Goal: Contribute content: Add original content to the website for others to see

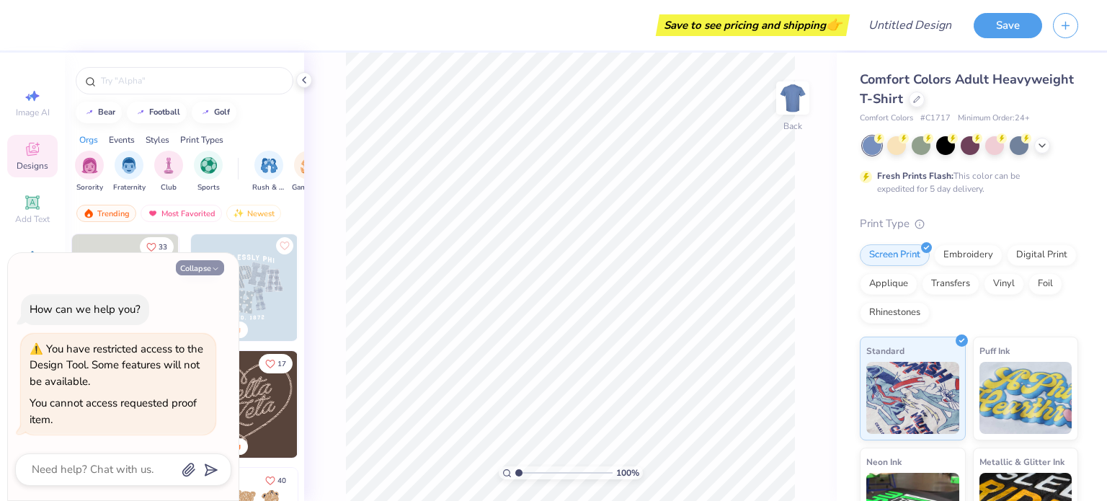
click at [220, 267] on button "Collapse" at bounding box center [200, 267] width 48 height 15
type textarea "x"
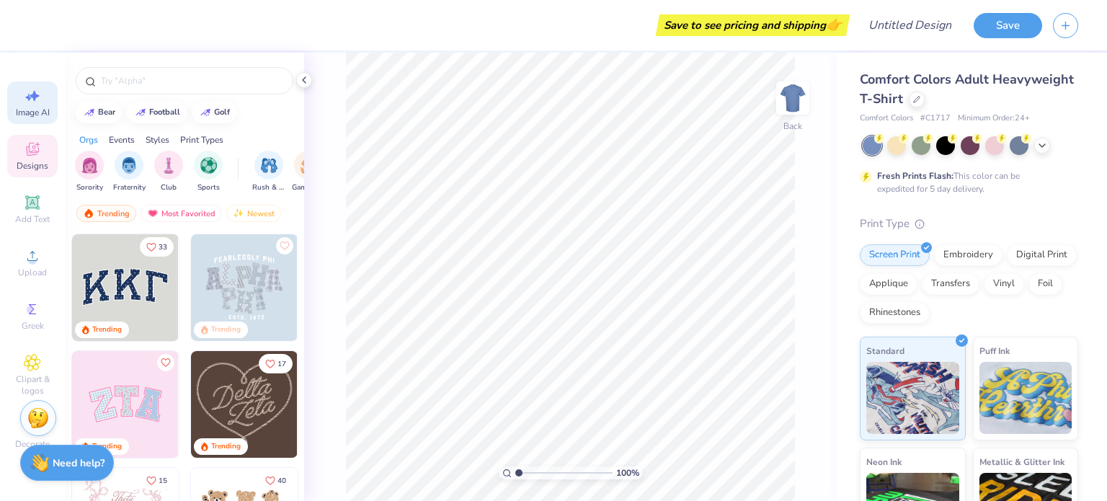
click at [27, 99] on icon at bounding box center [32, 95] width 17 height 17
select select "4"
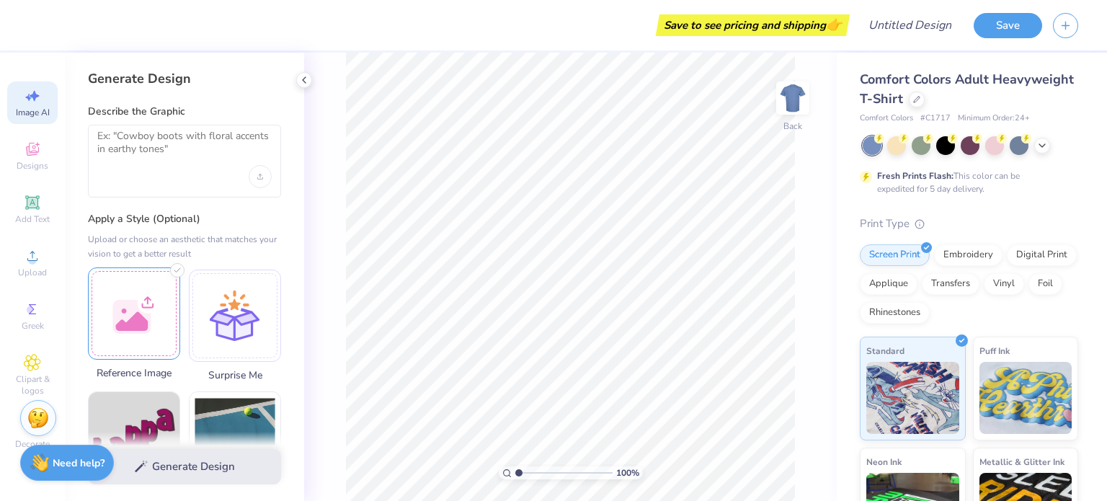
click at [124, 298] on div at bounding box center [134, 313] width 92 height 92
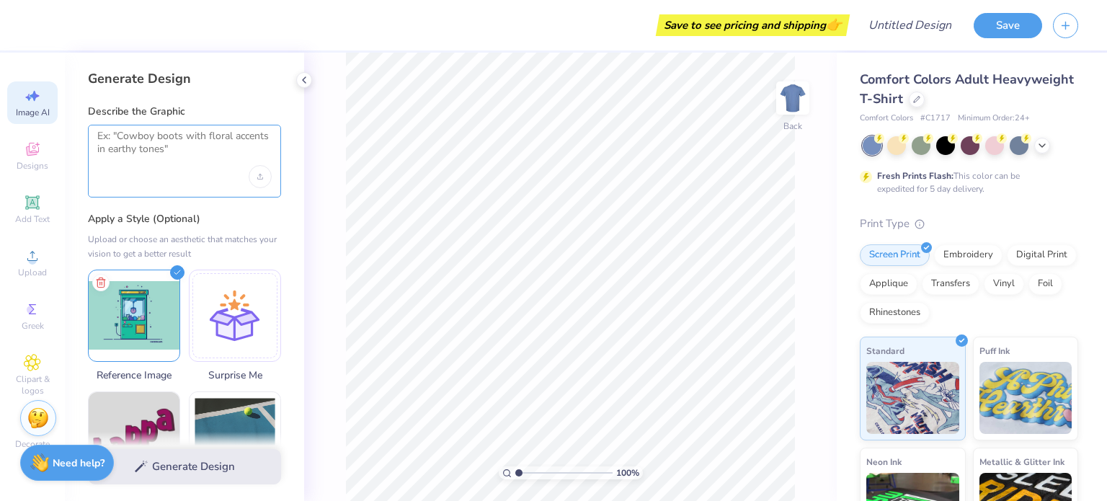
click at [183, 148] on textarea at bounding box center [184, 148] width 174 height 36
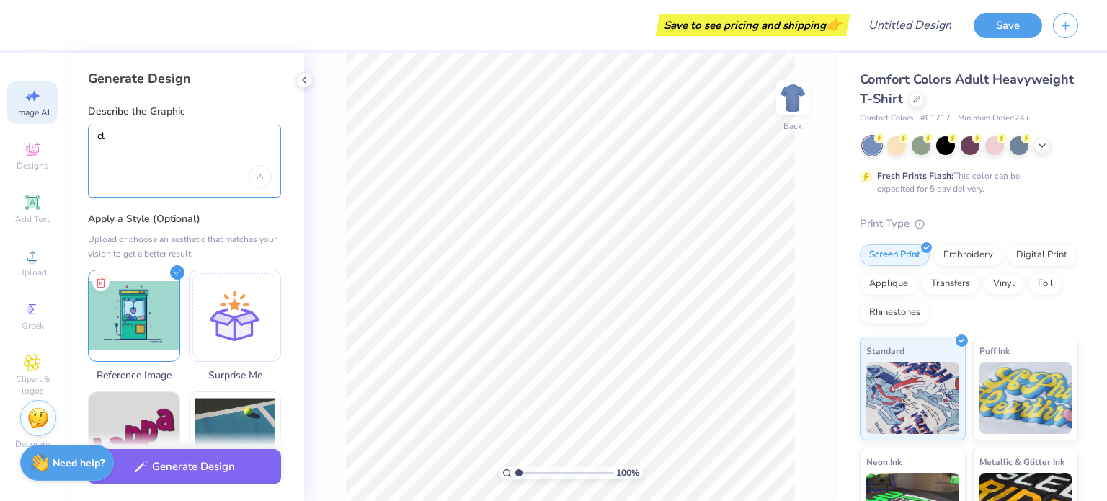
type textarea "c"
type textarea "a"
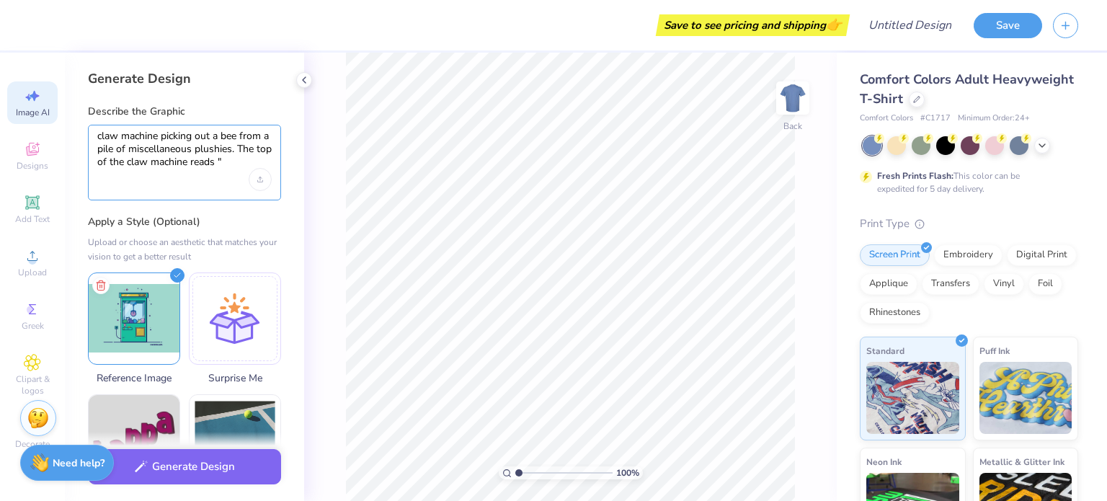
paste textarea
paste textarea "ΦΑ"
click at [238, 156] on textarea "claw machine picking out a bee from a pile of miscellaneous plushies. The top o…" at bounding box center [184, 149] width 174 height 39
paste textarea
click at [262, 161] on textarea "claw machine picking out a bee from a pile of miscellaneous plushies. The top o…" at bounding box center [184, 149] width 174 height 39
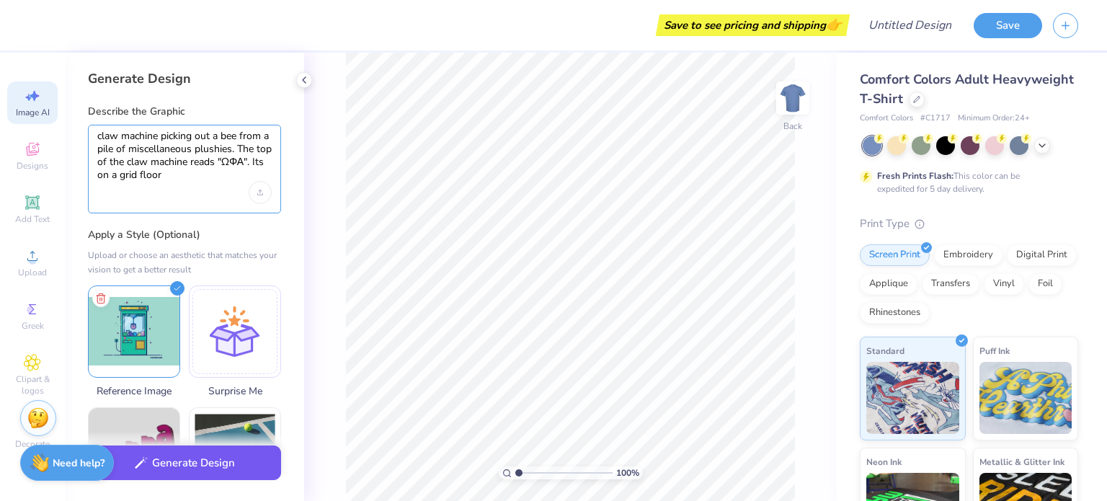
type textarea "claw machine picking out a bee from a pile of miscellaneous plushies. The top o…"
click at [213, 466] on button "Generate Design" at bounding box center [184, 462] width 193 height 35
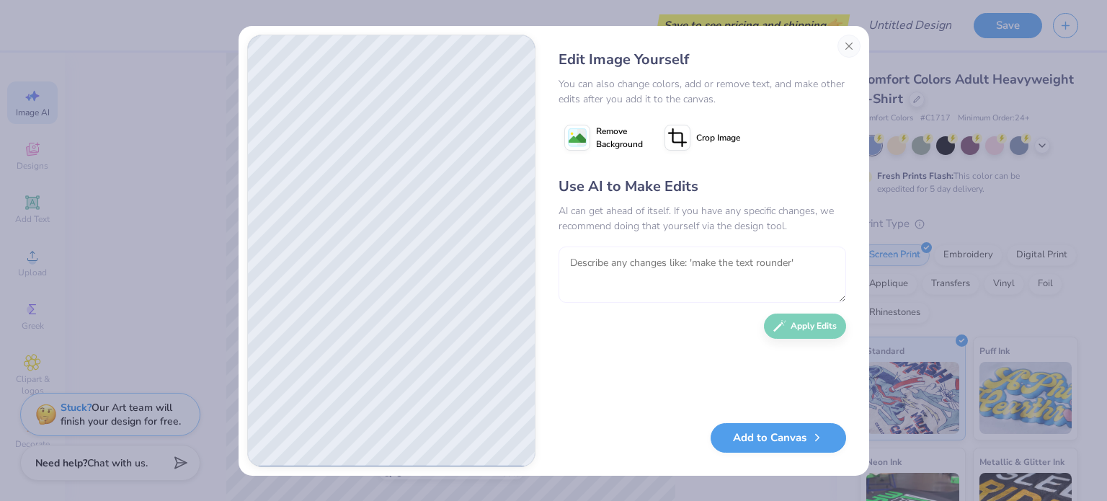
click at [808, 273] on textarea at bounding box center [702, 274] width 288 height 56
type textarea "Add stars to the background, make the floor more of a grid tile"
click at [796, 326] on button "Apply Edits" at bounding box center [805, 322] width 82 height 25
click at [759, 253] on textarea at bounding box center [702, 274] width 288 height 56
type textarea "refine the bee and the inner plushies to be less wobbly"
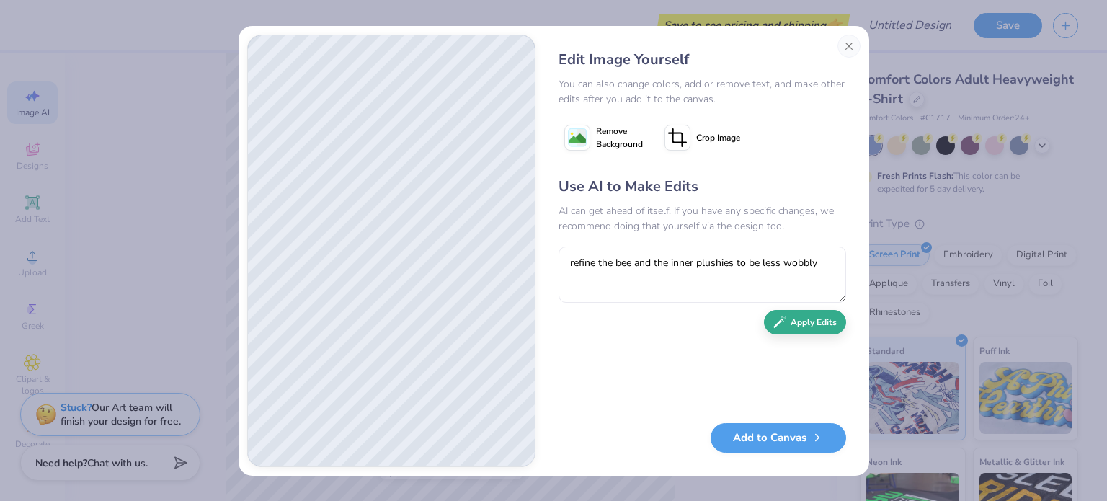
type textarea "refine the bee and the inner plushies to be less wobbly"
click at [819, 316] on button "Apply Edits" at bounding box center [805, 322] width 82 height 25
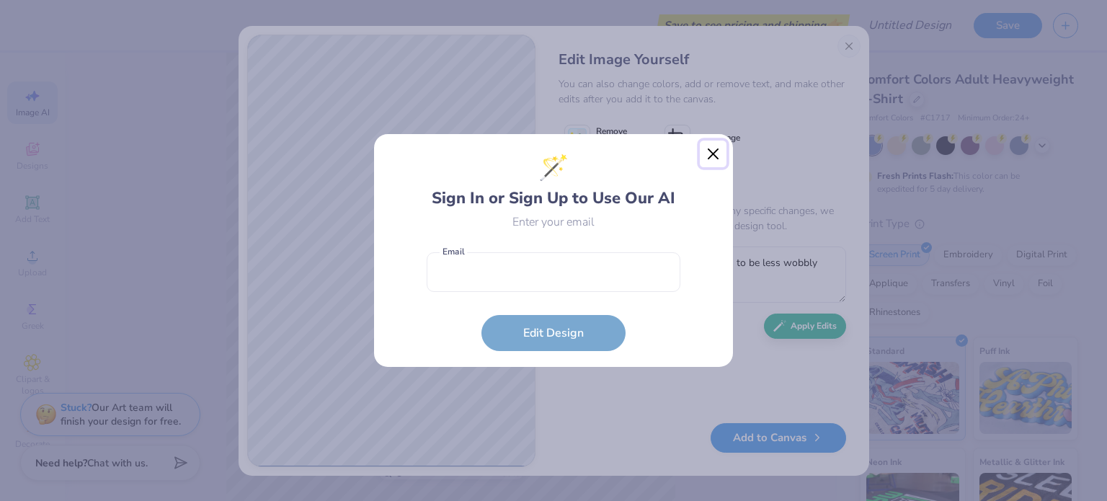
click at [713, 149] on button "Close" at bounding box center [713, 154] width 27 height 27
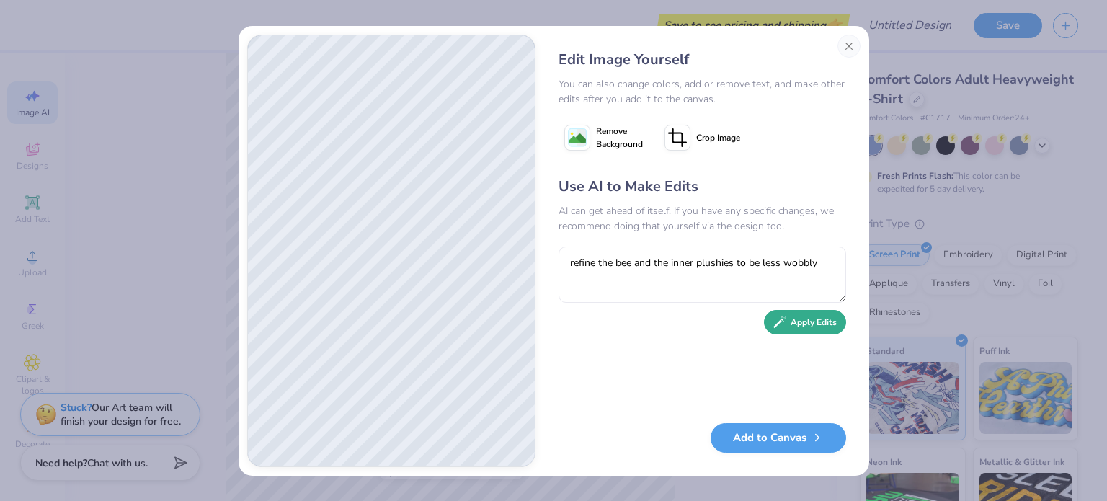
click at [802, 328] on button "Apply Edits" at bounding box center [805, 322] width 82 height 25
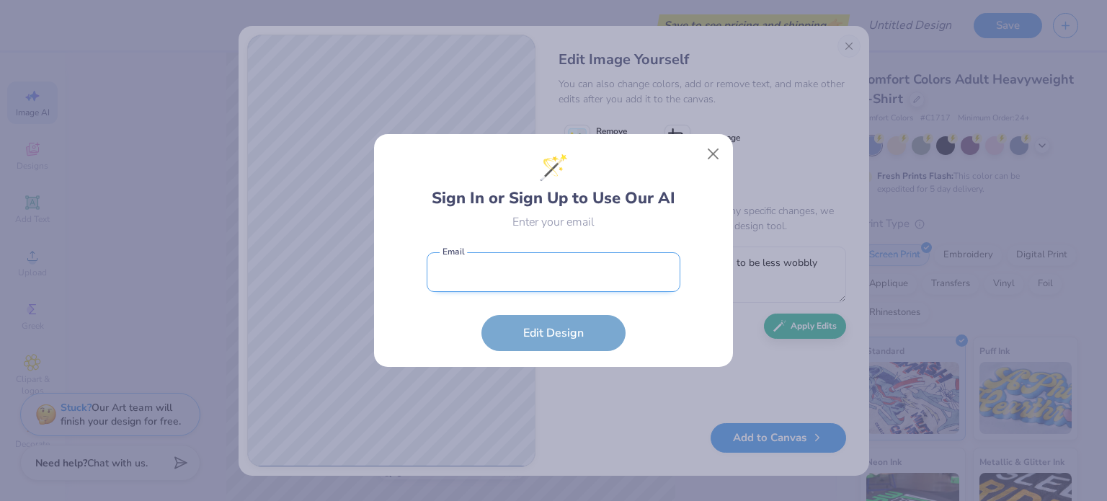
click at [538, 279] on input "email" at bounding box center [554, 272] width 254 height 40
type input "alpha.omicron.design@omegaphialpha.org"
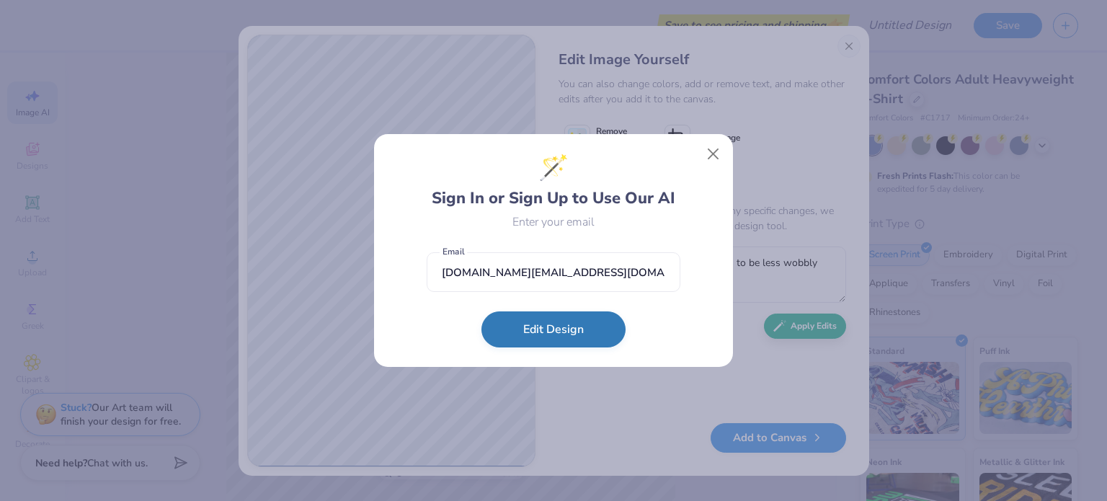
click at [574, 331] on button "Edit Design" at bounding box center [553, 329] width 144 height 36
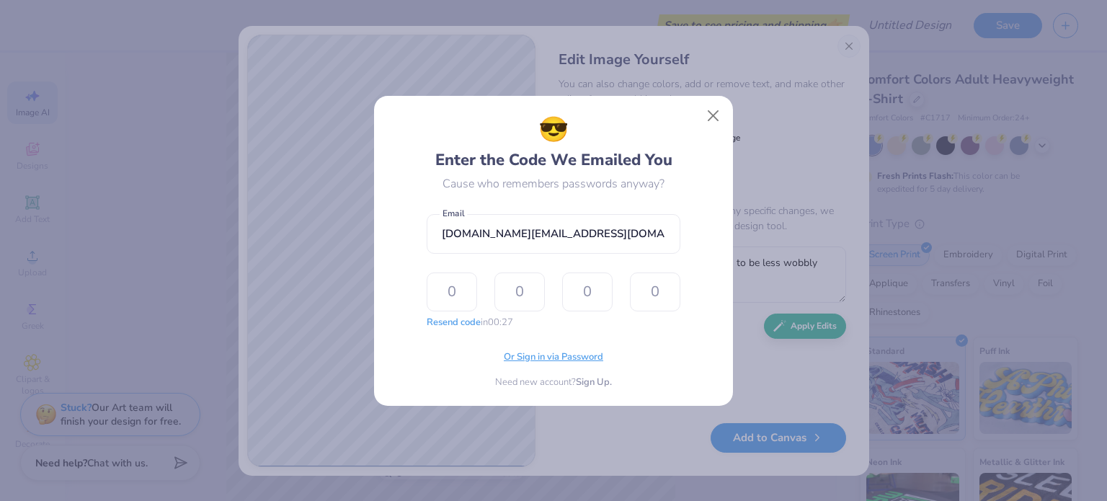
click at [530, 356] on span "Or Sign in via Password" at bounding box center [553, 357] width 99 height 14
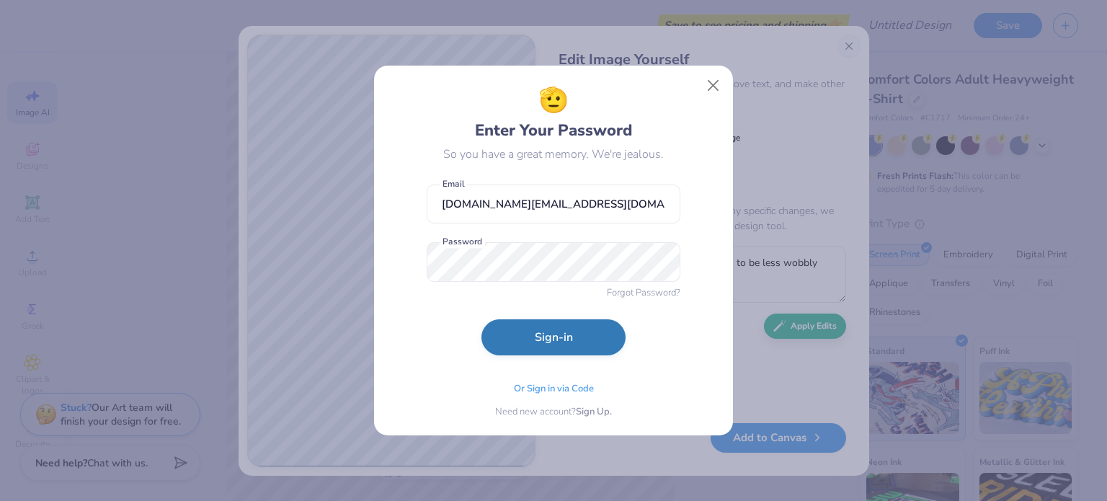
click at [585, 344] on button "Sign-in" at bounding box center [553, 337] width 144 height 36
click at [481, 323] on button "Sign-in" at bounding box center [553, 341] width 144 height 36
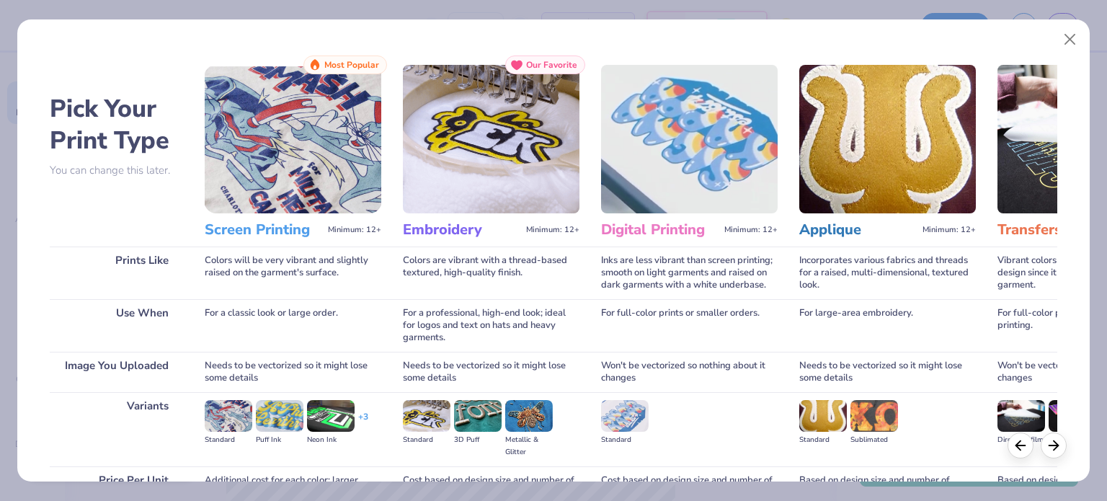
scroll to position [145, 0]
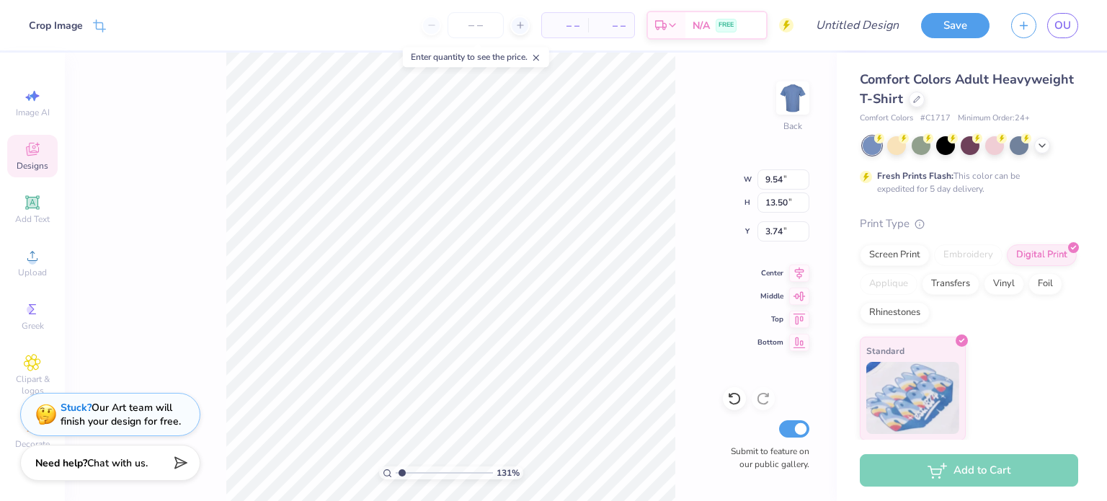
click at [676, 276] on div "131 % Back W 9.54 9.54 " H 13.50 13.50 " Y 3.74 3.74 " Center Middle Top Bottom…" at bounding box center [451, 277] width 772 height 448
type input "1.31001741205741"
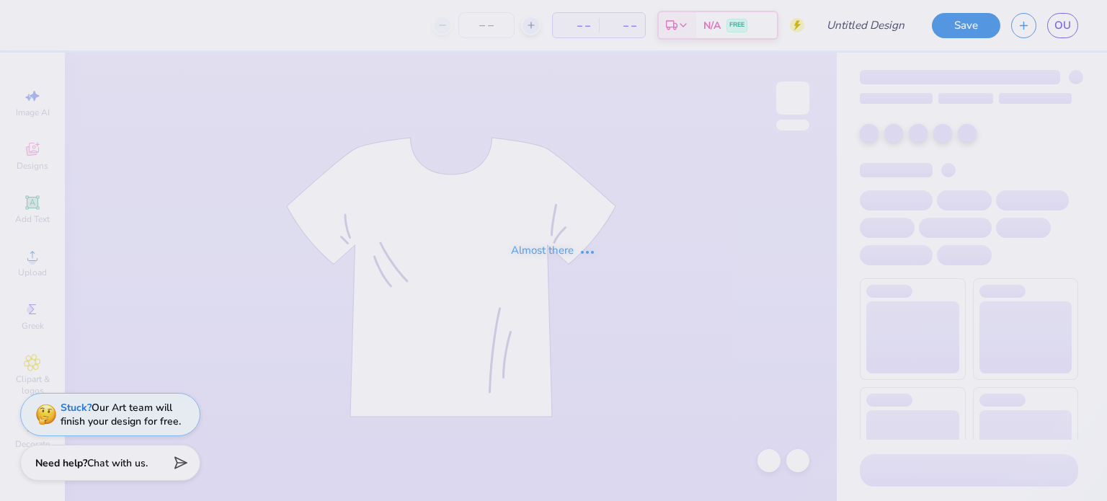
type input "Retro"
type input "125"
click at [1071, 24] on div "Almost there" at bounding box center [553, 250] width 1107 height 501
click at [1069, 24] on div "Almost there" at bounding box center [553, 250] width 1107 height 501
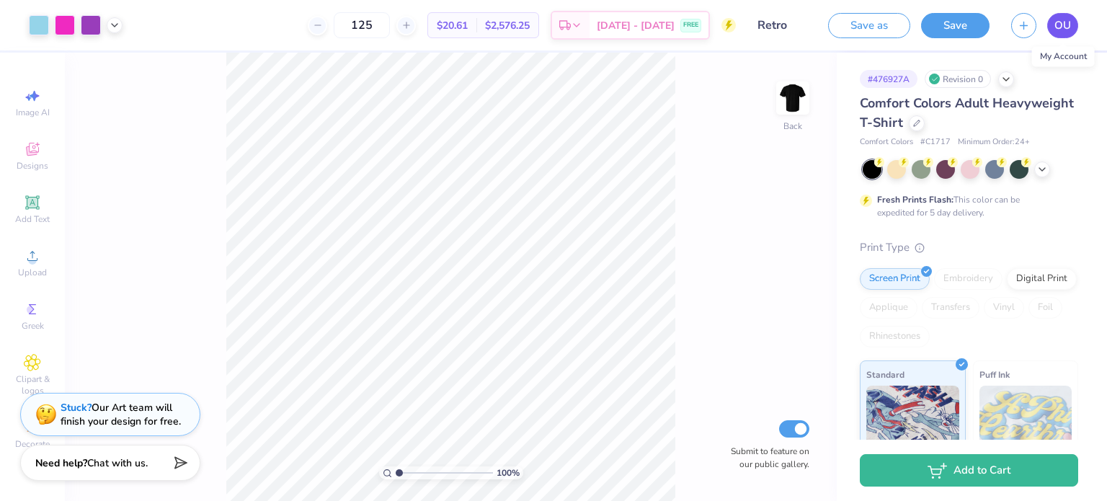
click at [1064, 23] on span "OU" at bounding box center [1062, 25] width 17 height 17
